Goal: Transaction & Acquisition: Purchase product/service

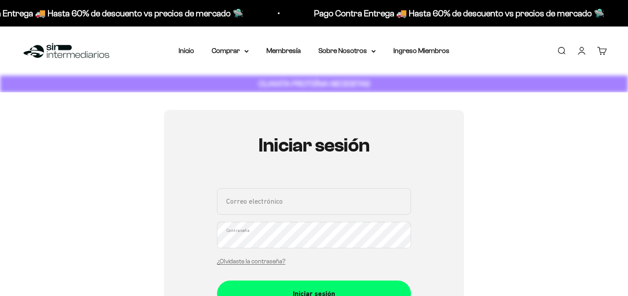
click at [270, 197] on input "Correo electrónico" at bounding box center [314, 201] width 194 height 26
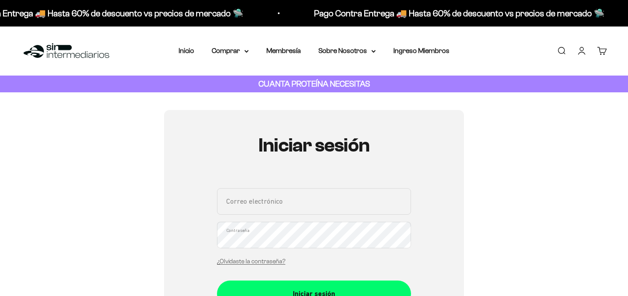
type input "[PERSON_NAME][EMAIL_ADDRESS][DOMAIN_NAME]"
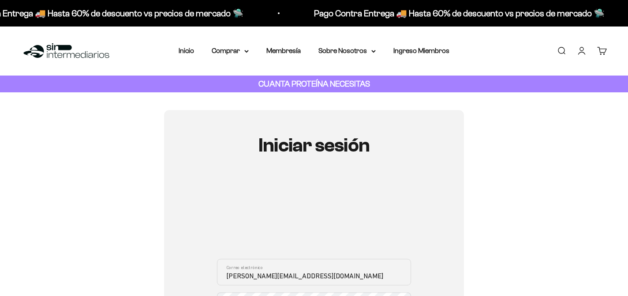
scroll to position [131, 0]
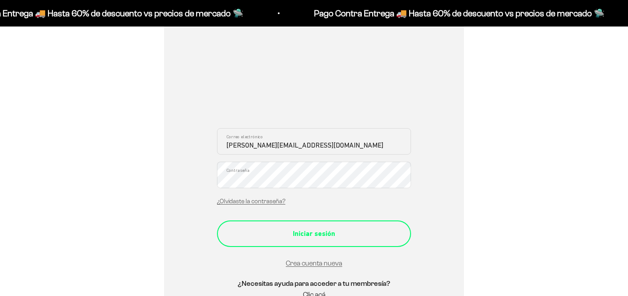
click at [331, 228] on div "Iniciar sesión" at bounding box center [314, 233] width 159 height 11
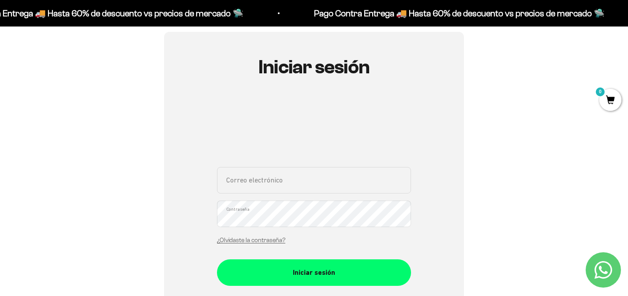
scroll to position [182, 0]
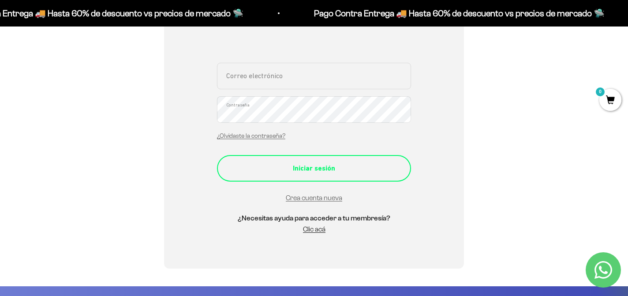
type input "[PERSON_NAME][EMAIL_ADDRESS][DOMAIN_NAME]"
click at [325, 166] on div "Iniciar sesión" at bounding box center [314, 167] width 159 height 11
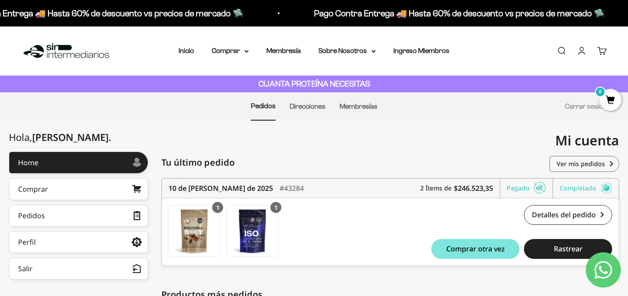
click at [560, 52] on link "Buscar" at bounding box center [562, 51] width 10 height 10
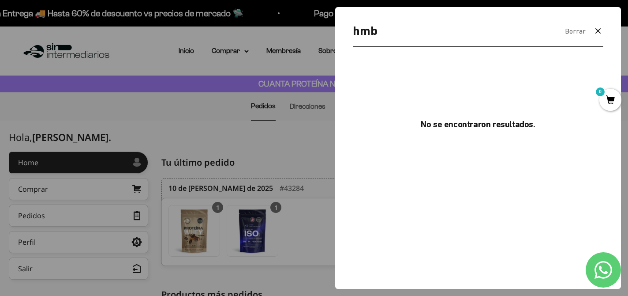
type input "hmb"
click at [201, 127] on div at bounding box center [314, 148] width 628 height 296
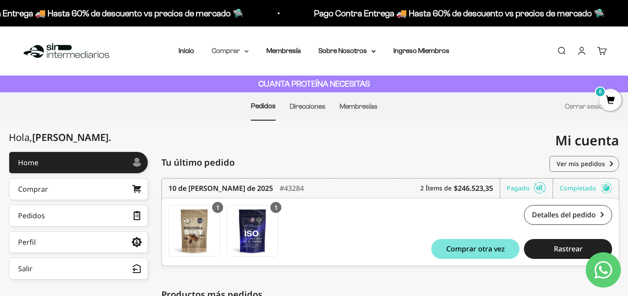
click at [222, 50] on summary "Comprar" at bounding box center [230, 50] width 37 height 11
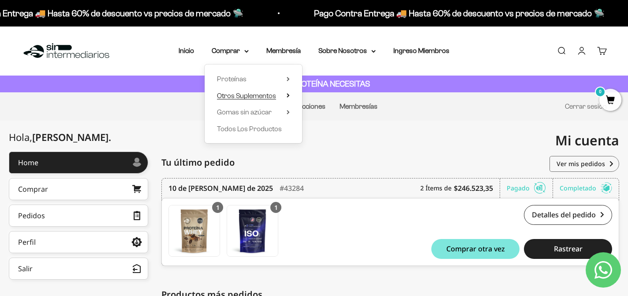
click at [278, 96] on summary "Otros Suplementos" at bounding box center [253, 95] width 73 height 11
